Goal: Find specific page/section

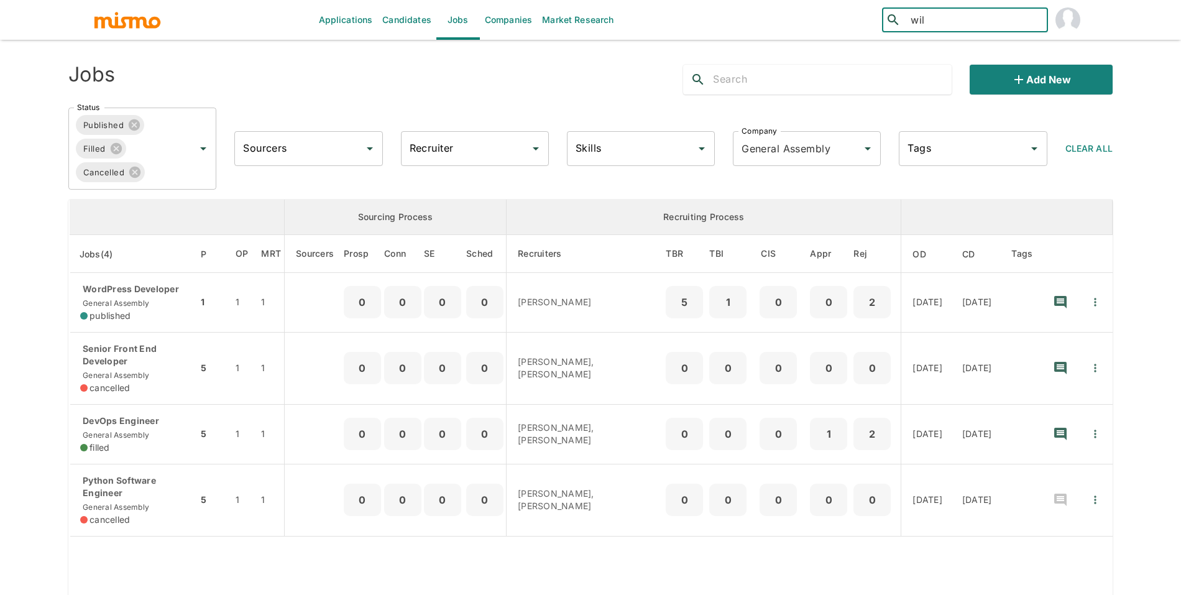
click at [948, 25] on input "wil" at bounding box center [974, 19] width 137 height 17
click at [937, 16] on input "wilbu" at bounding box center [974, 19] width 137 height 17
type input "wilbur"
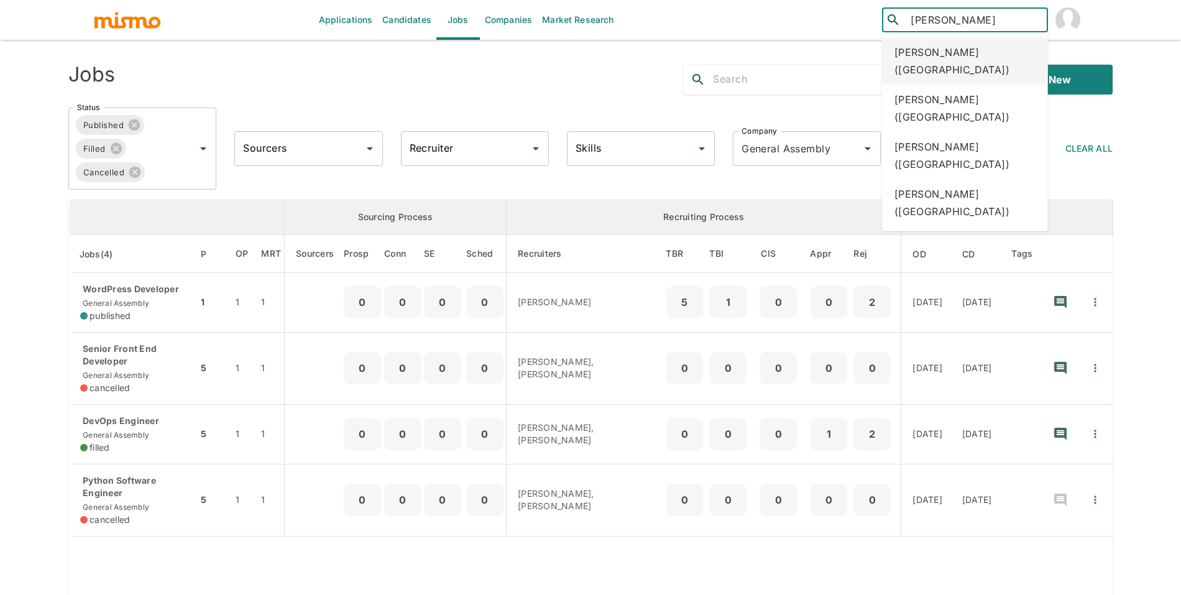
click at [959, 65] on div "Wilbur Suero (Dominican Republic)" at bounding box center [965, 60] width 166 height 47
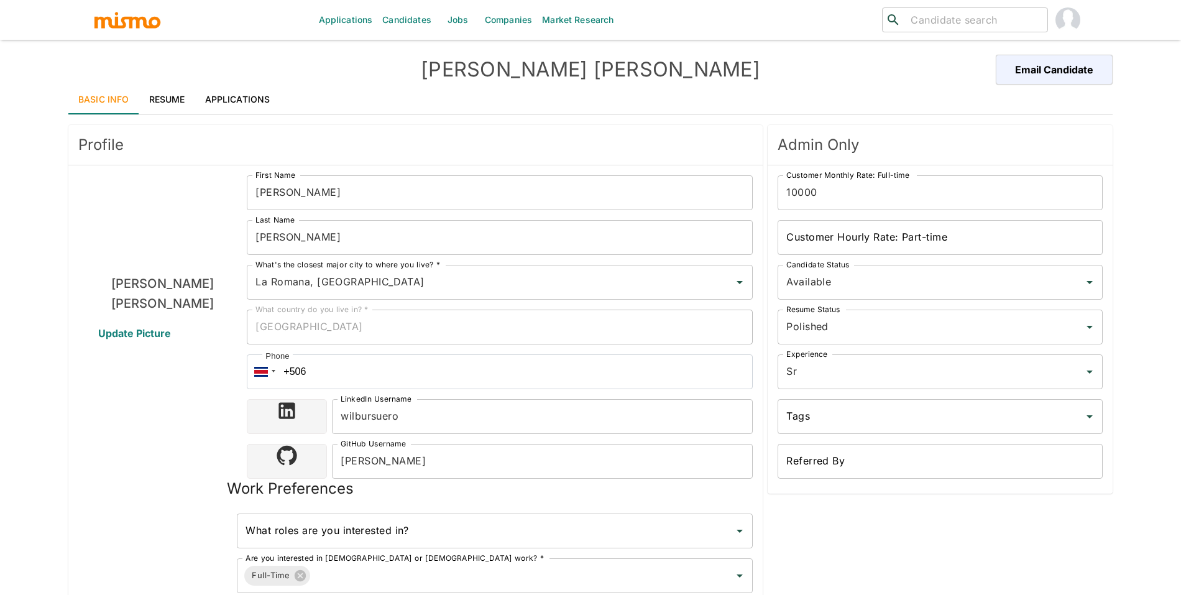
click at [239, 96] on link "Applications" at bounding box center [237, 100] width 85 height 30
